Goal: Communication & Community: Answer question/provide support

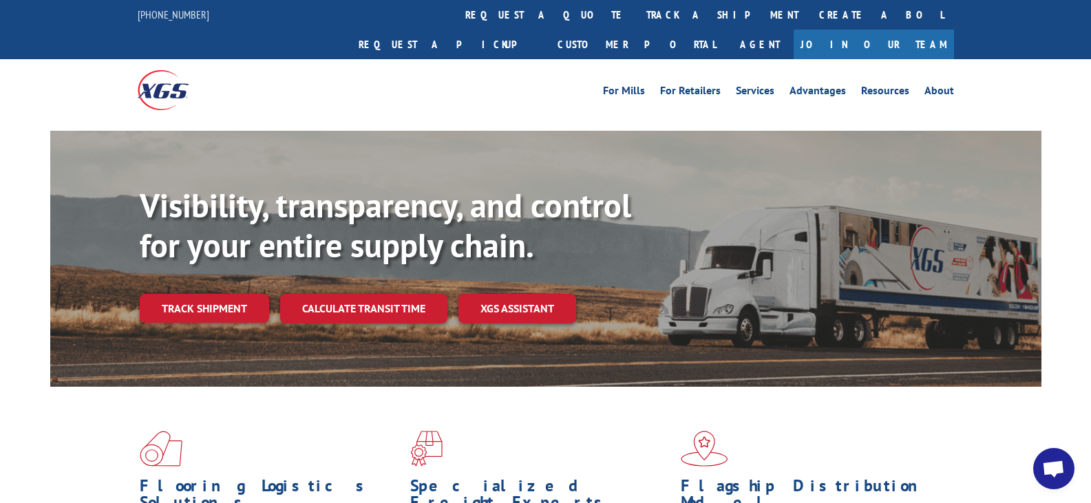
click at [636, 16] on link "track a shipment" at bounding box center [722, 15] width 173 height 30
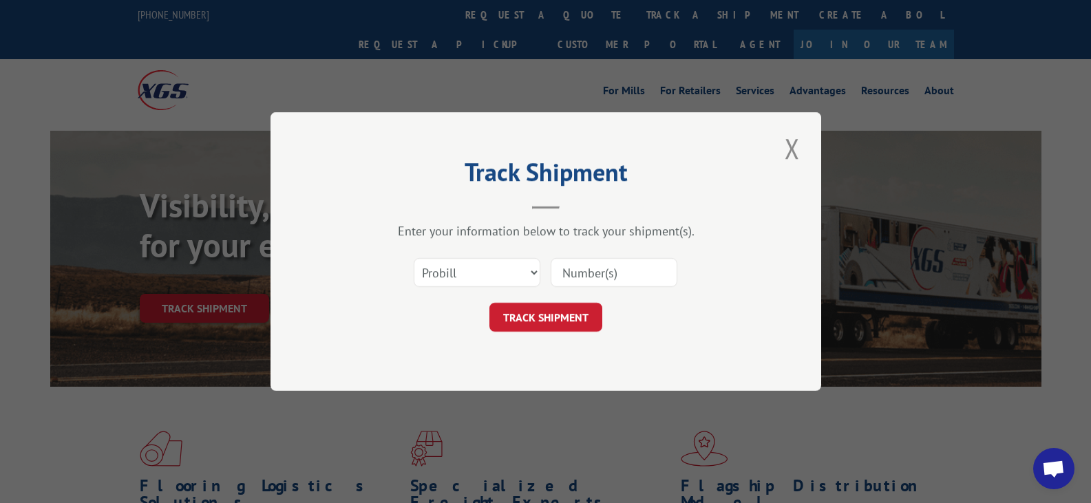
click at [591, 266] on input at bounding box center [614, 272] width 127 height 29
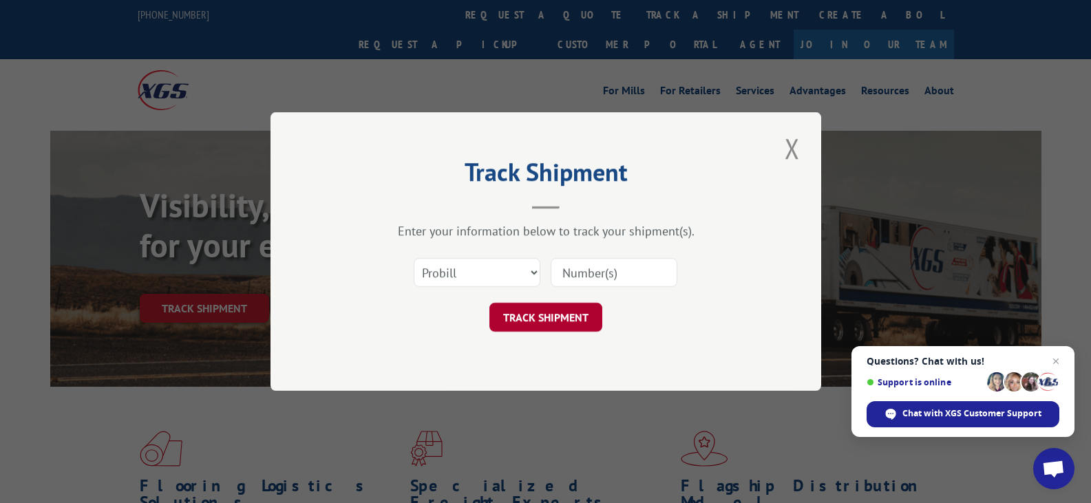
paste input "17512812"
type input "17512812"
click at [556, 311] on button "TRACK SHIPMENT" at bounding box center [545, 317] width 113 height 29
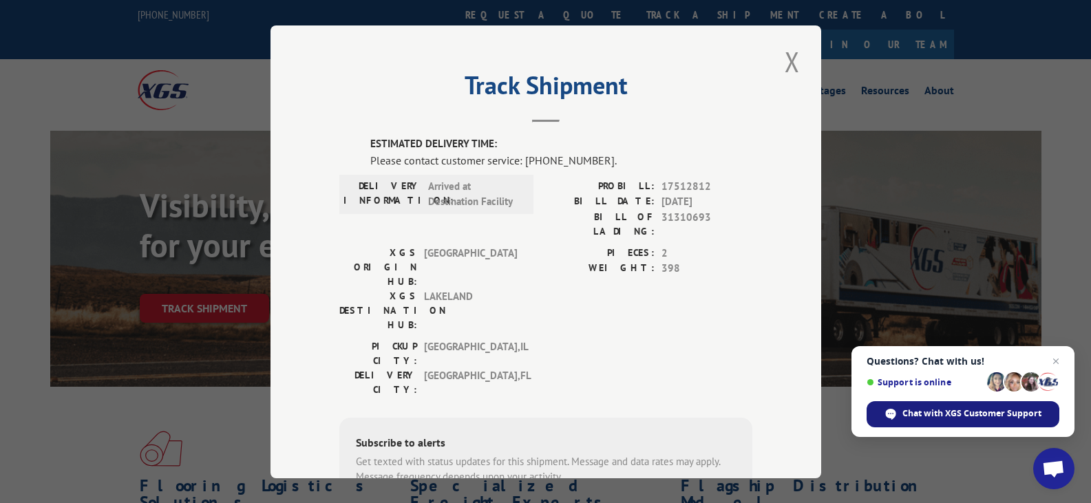
click at [974, 414] on span "Chat with XGS Customer Support" at bounding box center [971, 413] width 139 height 12
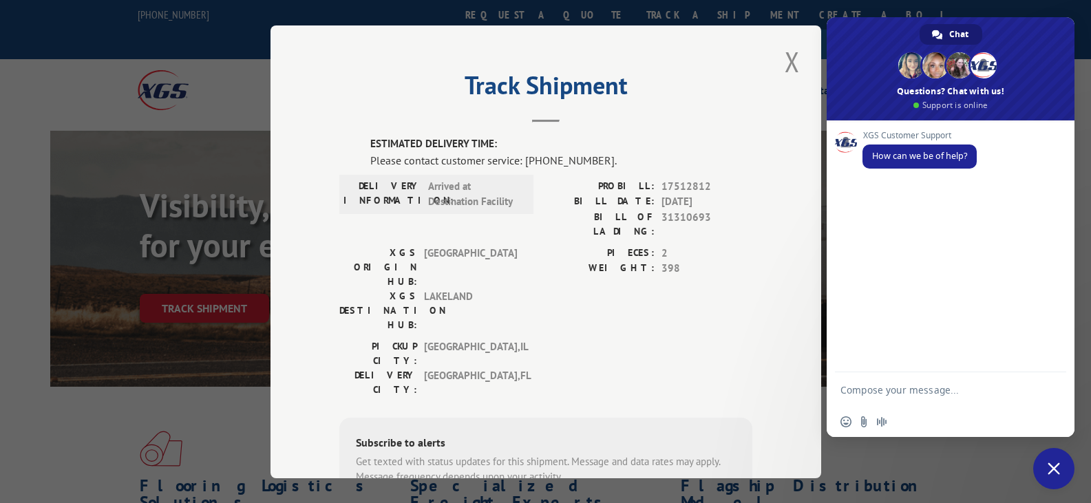
click at [879, 394] on textarea "Compose your message..." at bounding box center [936, 389] width 193 height 34
type textarea "hi, can you please confirm that 17512812 is OFD [DATE]?"
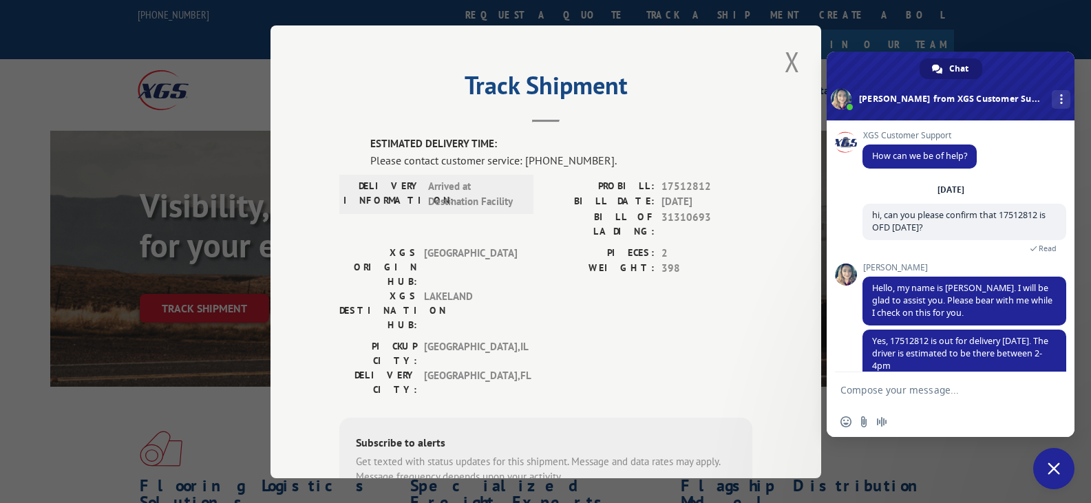
scroll to position [89, 0]
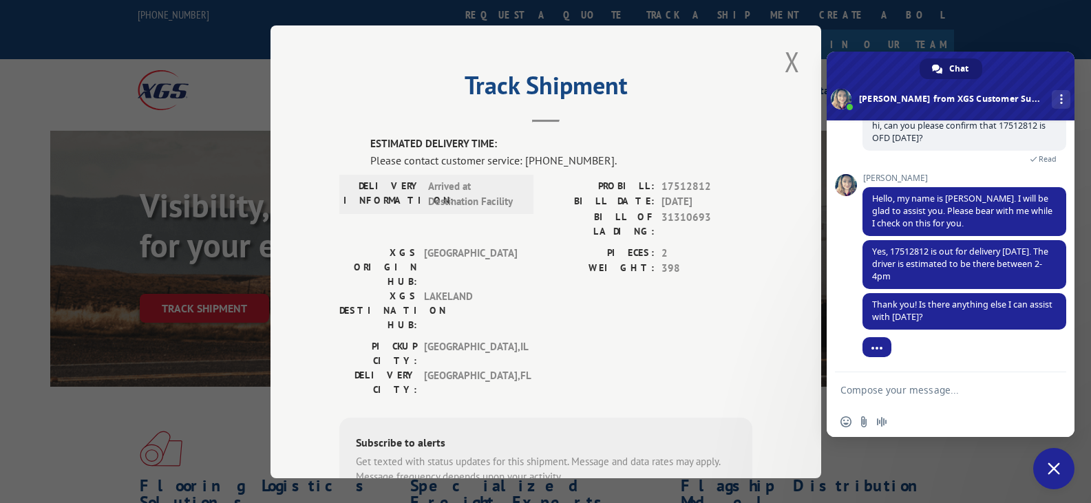
click at [899, 389] on textarea "Compose your message..." at bounding box center [936, 389] width 193 height 34
type textarea "Thank you"
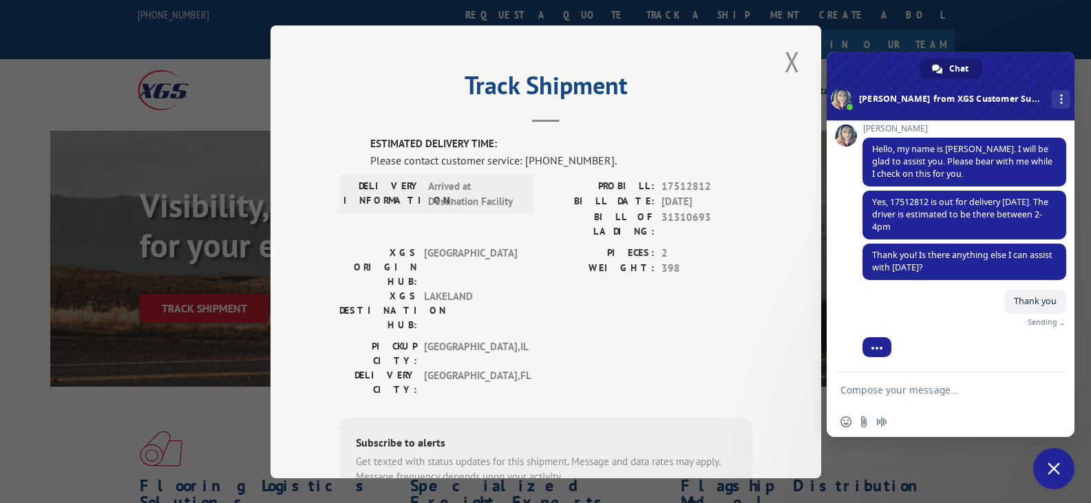
scroll to position [123, 0]
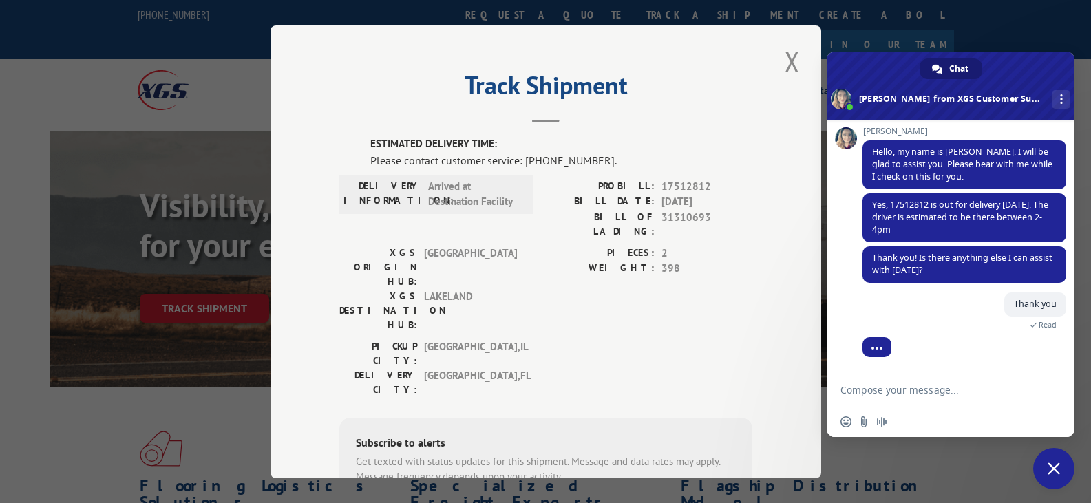
click at [670, 184] on span "17512812" at bounding box center [706, 186] width 91 height 16
copy span "17512812"
drag, startPoint x: 875, startPoint y: 200, endPoint x: 956, endPoint y: 234, distance: 87.9
click at [956, 234] on span "Yes, 17512812 is out for delivery [DATE]. The driver is estimated to be there b…" at bounding box center [964, 217] width 204 height 49
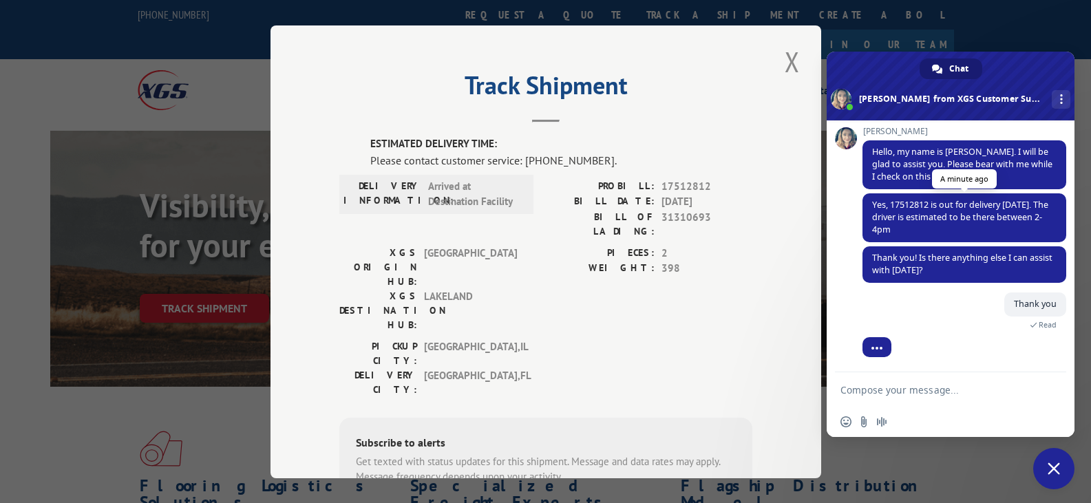
click at [872, 202] on span "Yes, 17512812 is out for delivery [DATE]. The driver is estimated to be there b…" at bounding box center [960, 217] width 176 height 36
copy span "Yes, 17512812 is out for delivery [DATE]. The driver is estimated to be there b…"
drag, startPoint x: 873, startPoint y: 198, endPoint x: 964, endPoint y: 226, distance: 94.5
click at [964, 226] on span "Yes, 17512812 is out for delivery [DATE]. The driver is estimated to be there b…" at bounding box center [964, 217] width 204 height 49
